Goal: Task Accomplishment & Management: Manage account settings

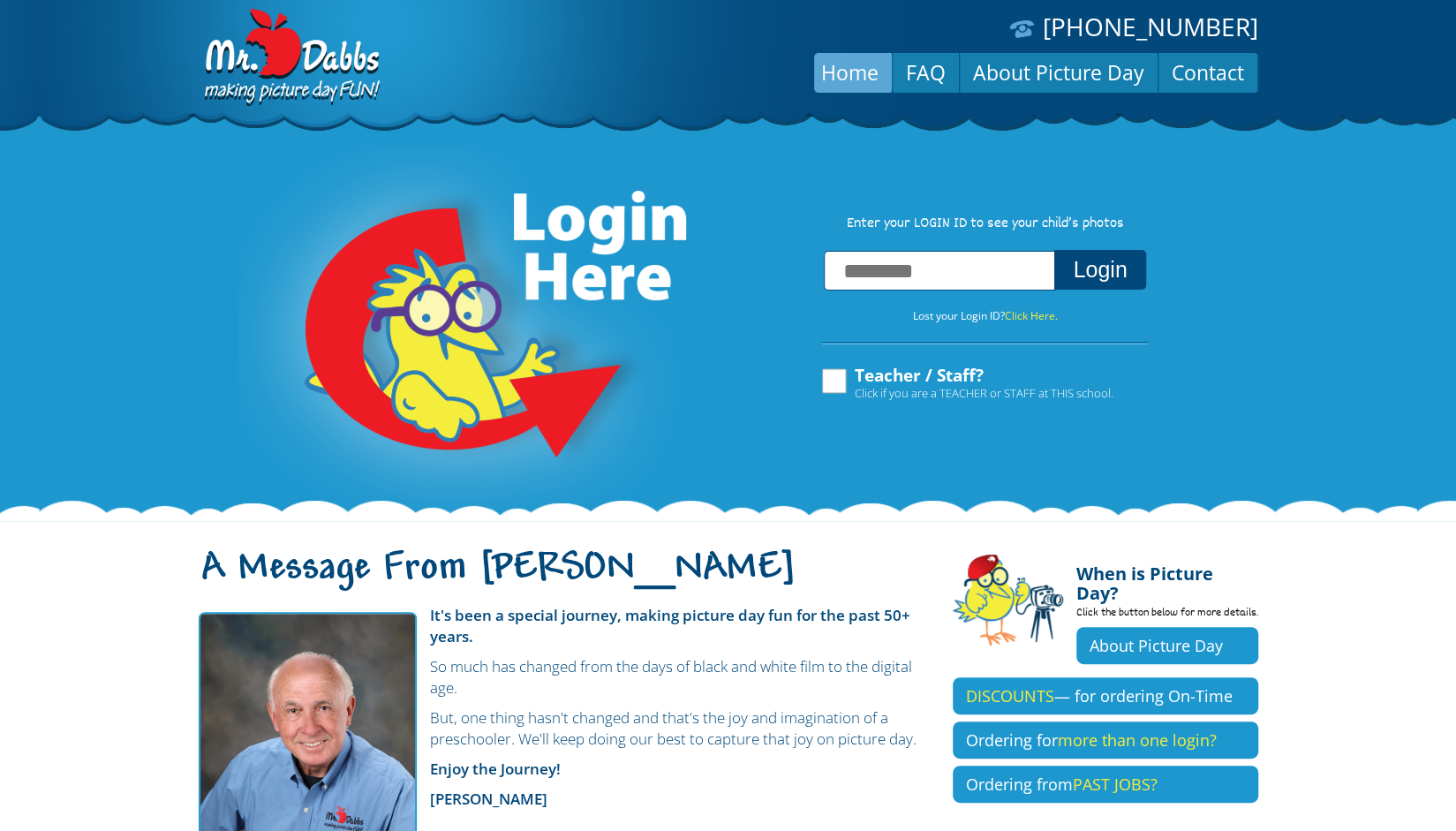
click at [957, 280] on input "text" at bounding box center [939, 270] width 232 height 40
type input "**********"
click at [1128, 273] on button "Login" at bounding box center [1099, 269] width 91 height 40
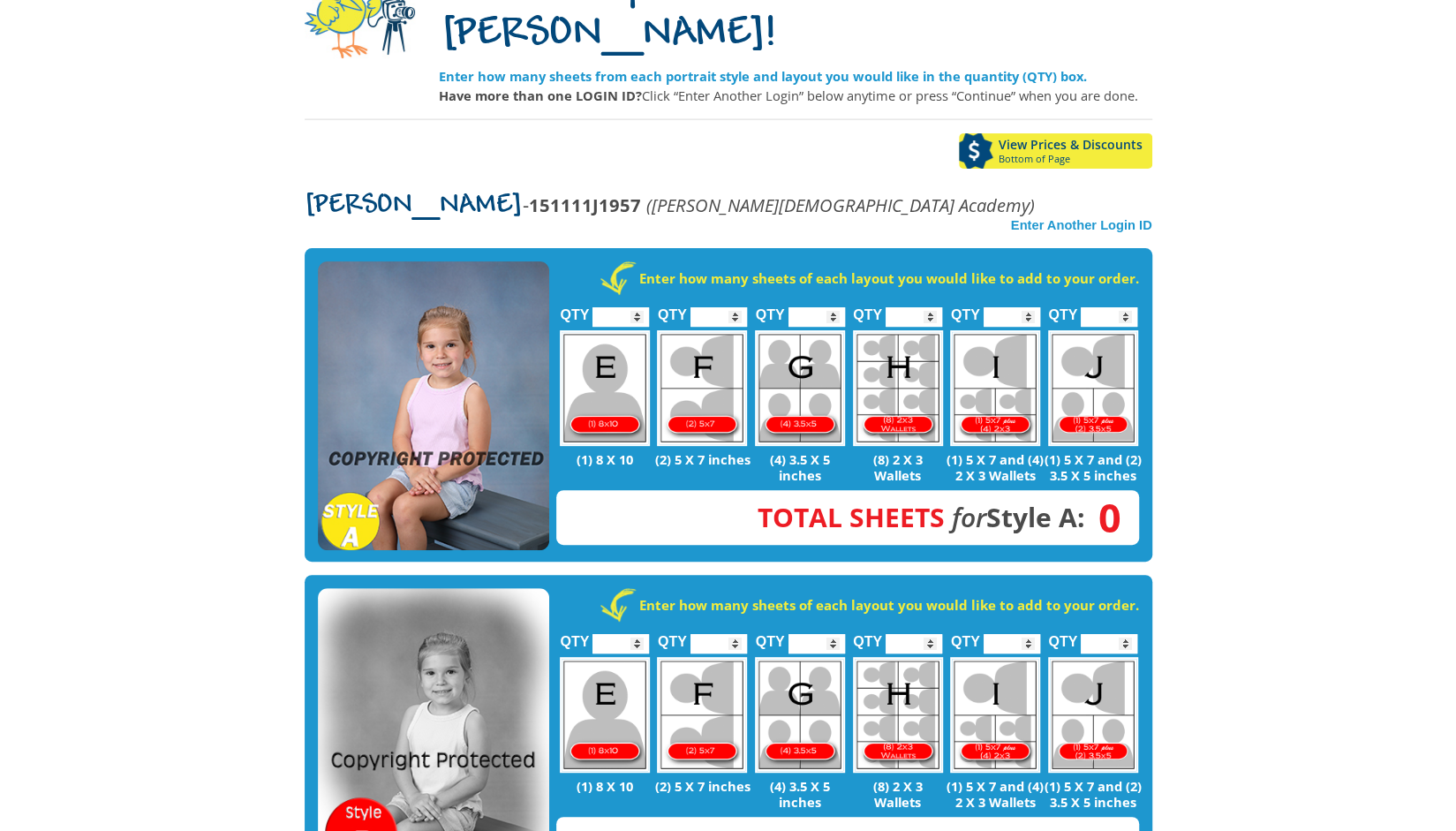
scroll to position [155, 0]
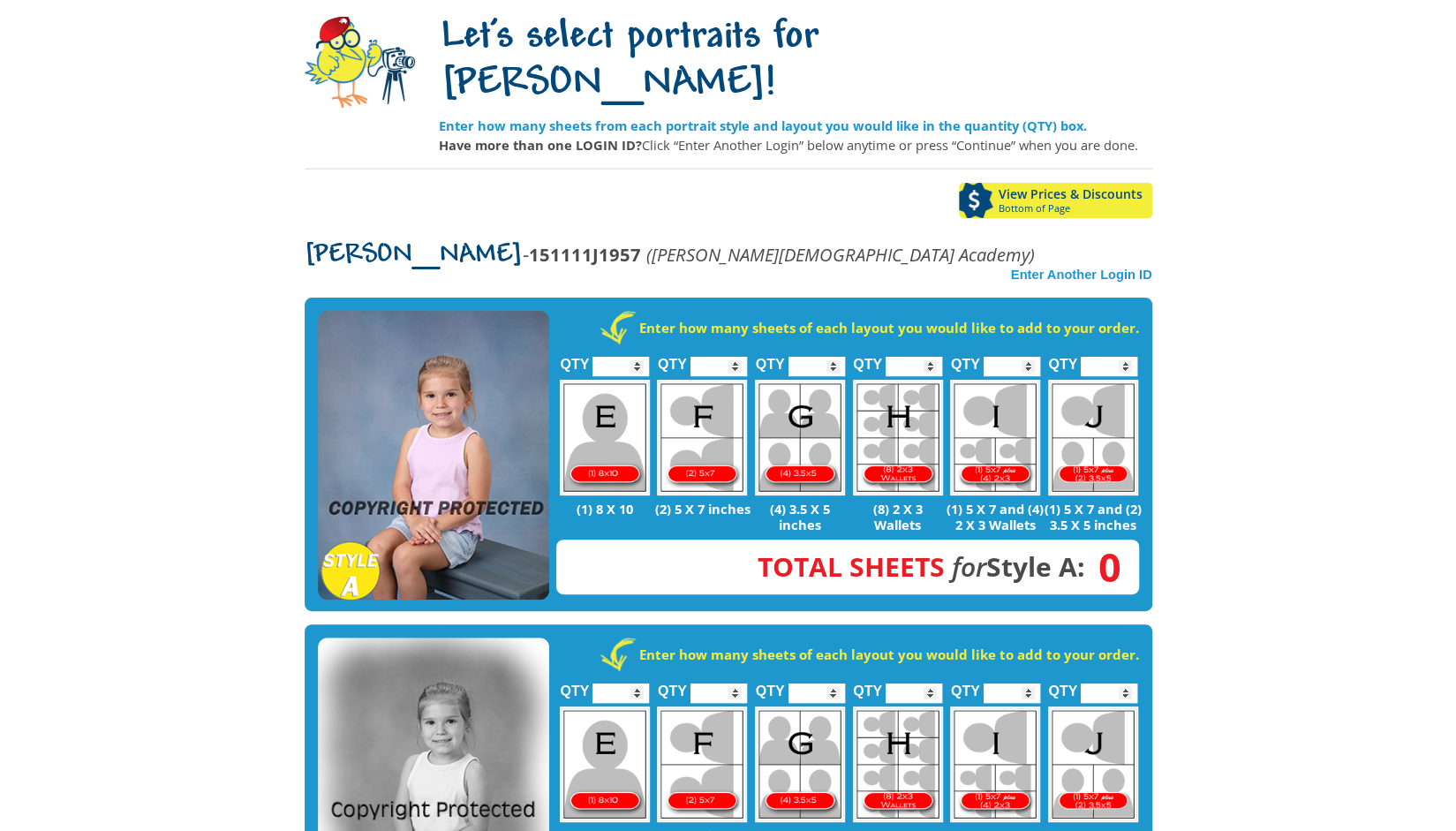
click at [493, 406] on img at bounding box center [433, 455] width 232 height 289
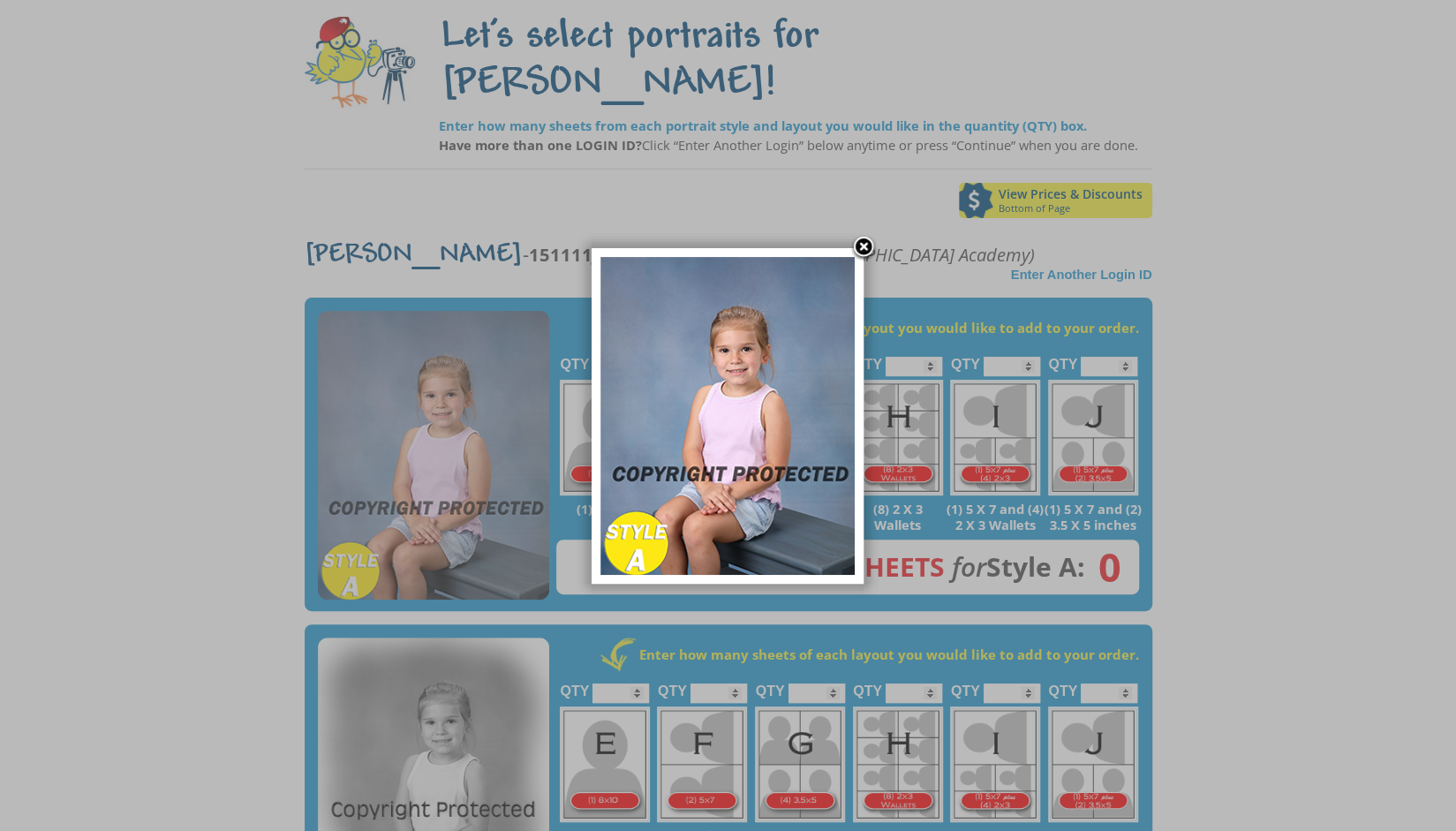
click at [869, 249] on link at bounding box center [863, 248] width 26 height 26
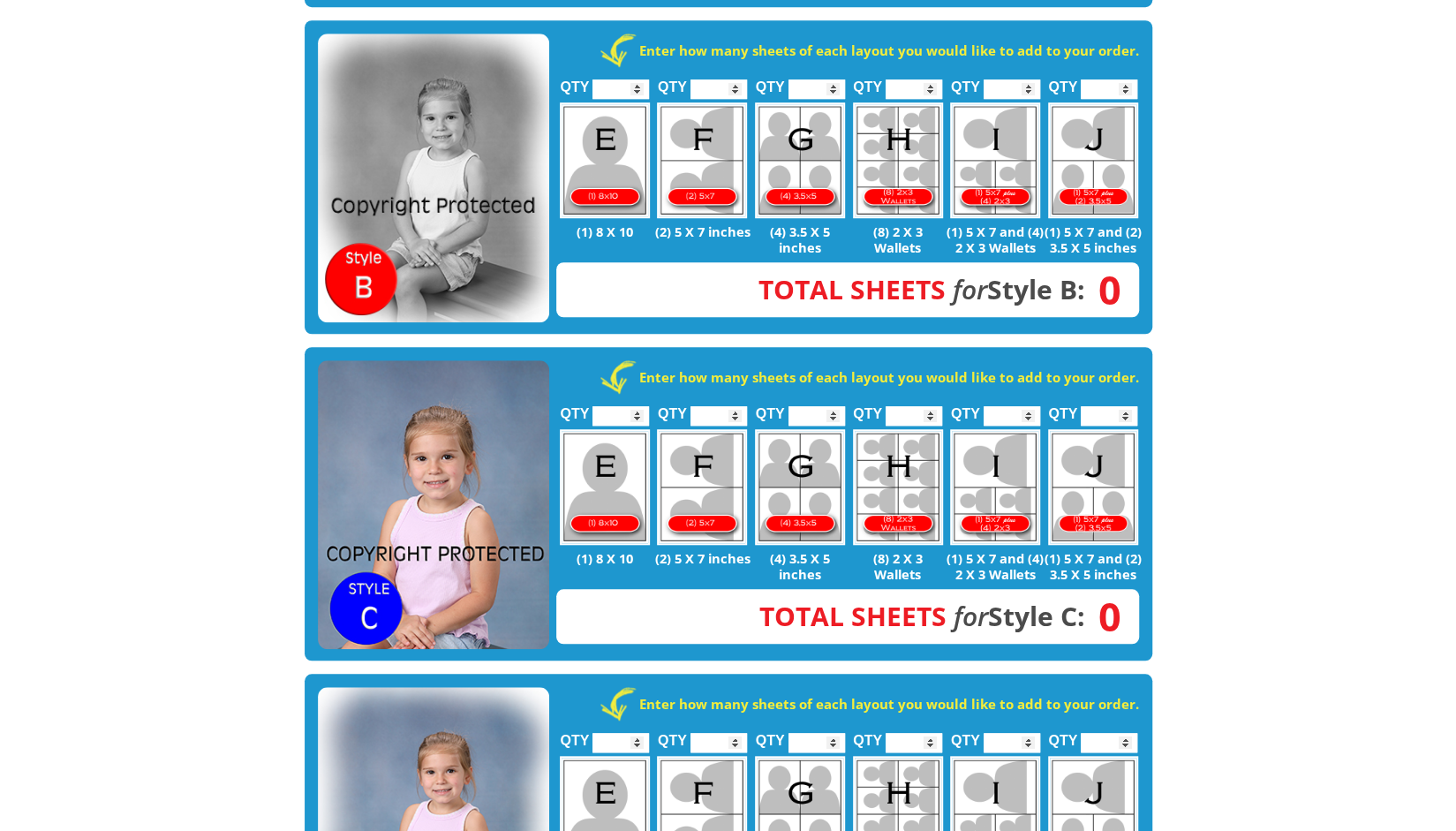
scroll to position [763, 0]
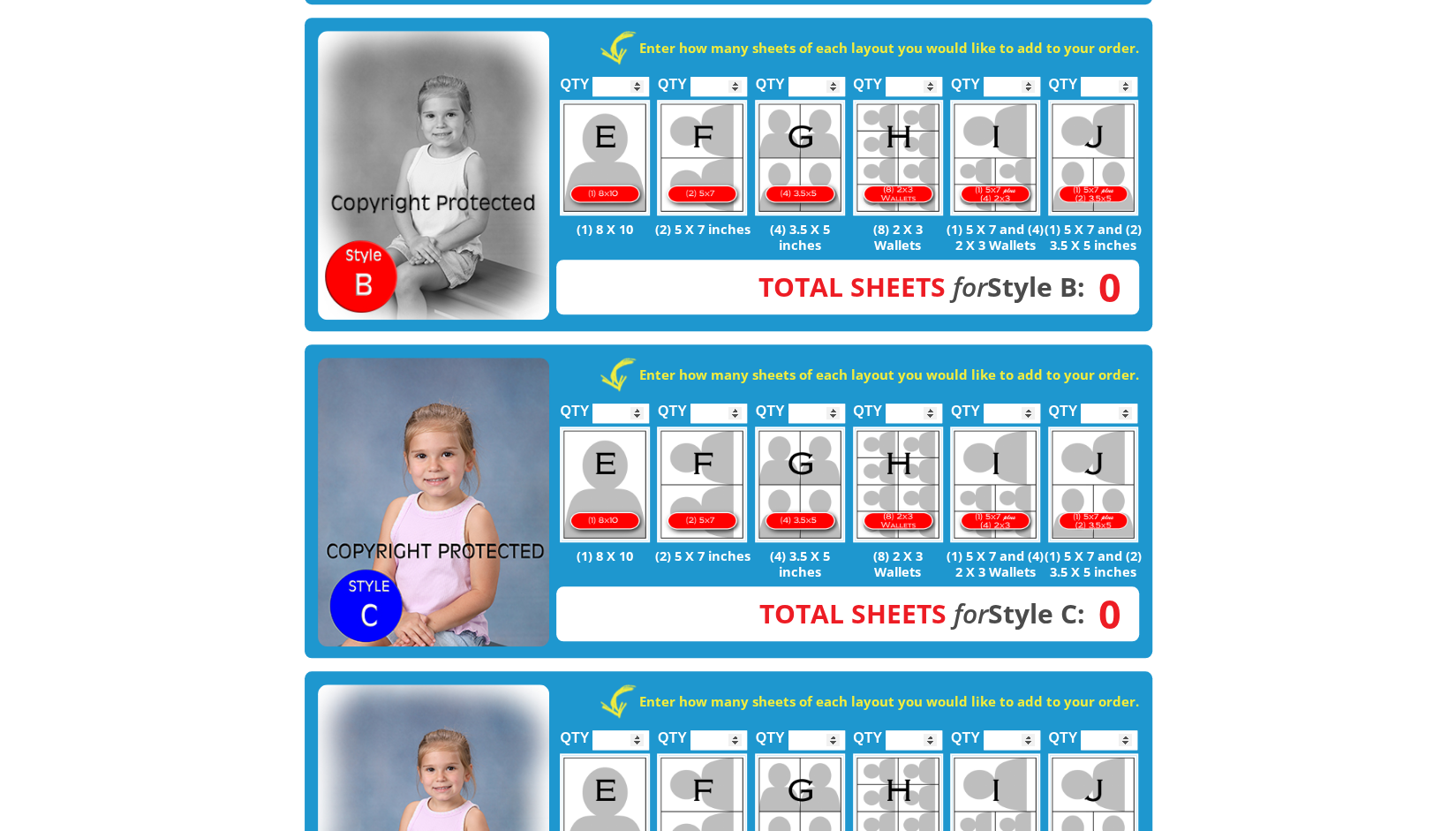
click at [471, 391] on img at bounding box center [433, 502] width 232 height 289
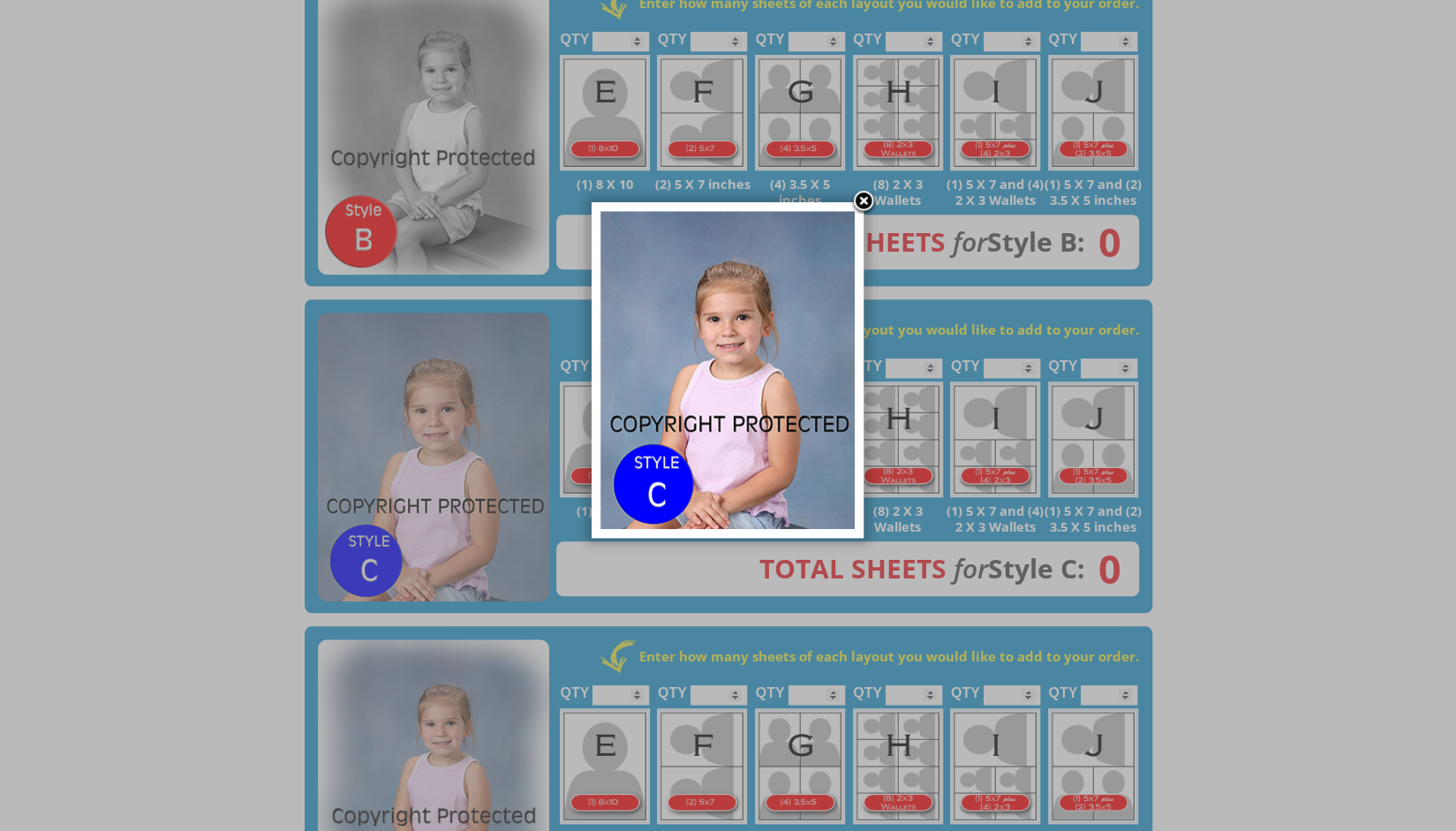
scroll to position [843, 0]
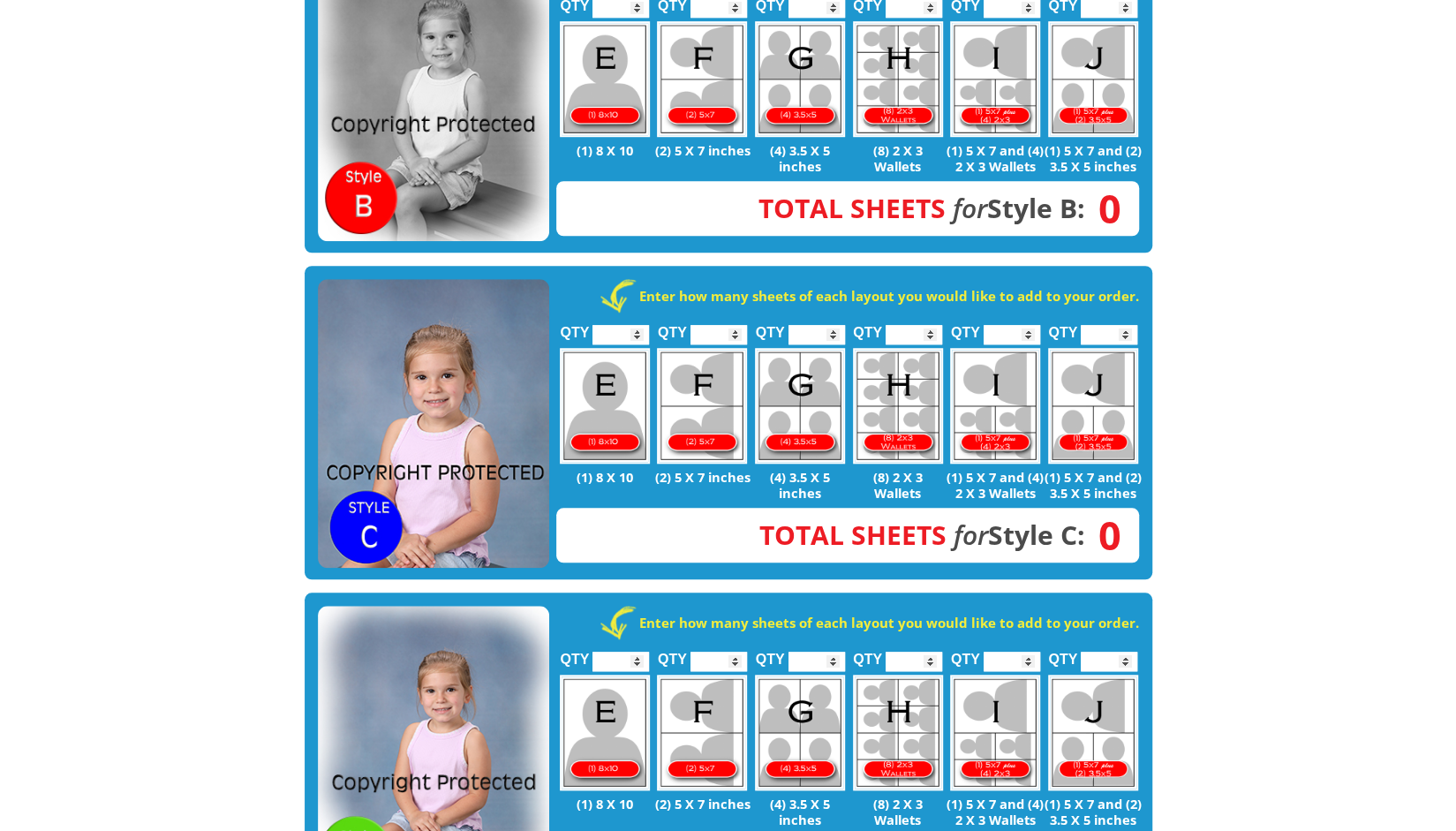
scroll to position [841, 0]
click at [507, 299] on img at bounding box center [433, 424] width 232 height 289
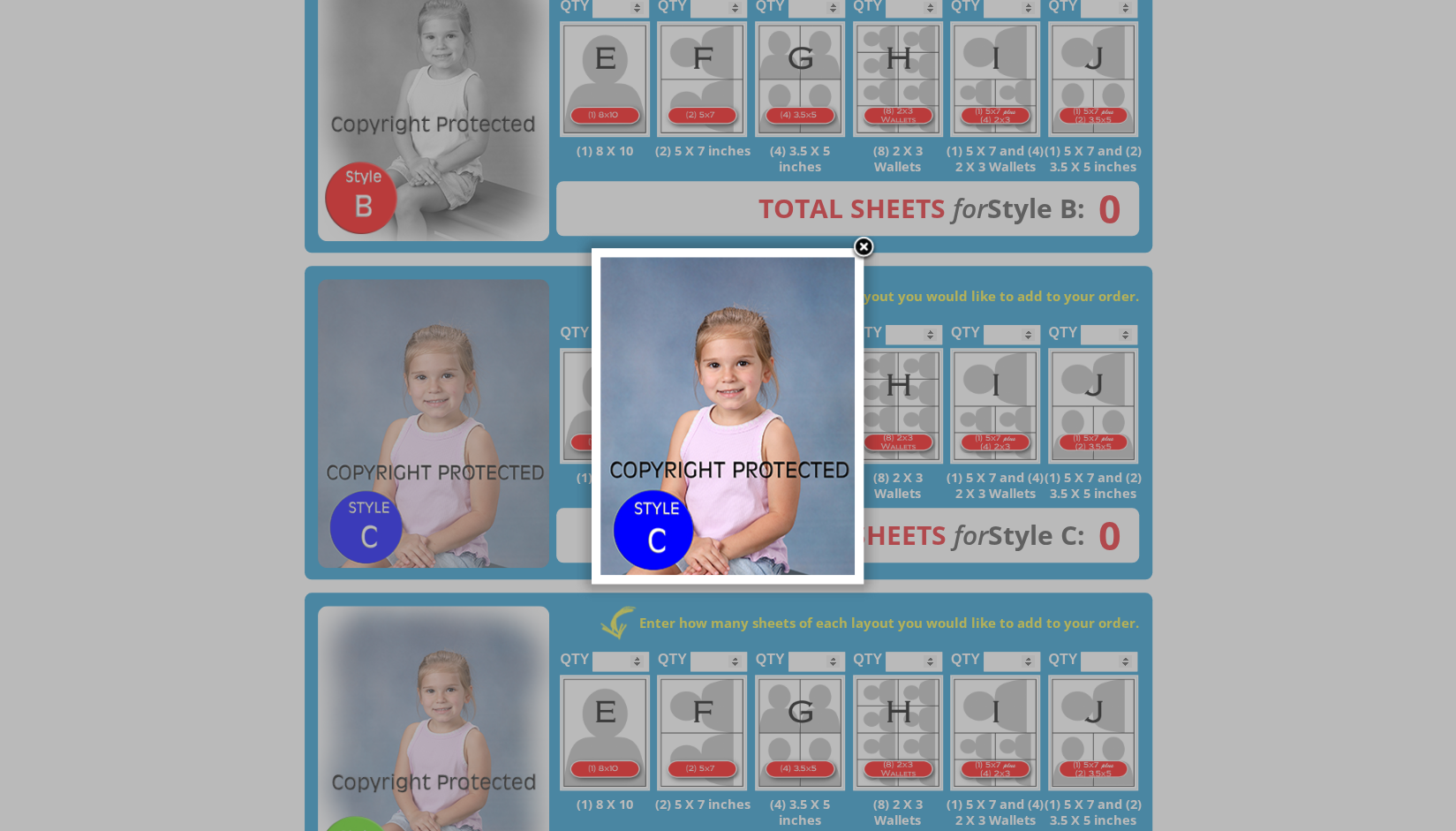
click at [740, 411] on img at bounding box center [727, 416] width 254 height 318
click at [745, 458] on img at bounding box center [727, 416] width 254 height 318
